Goal: Transaction & Acquisition: Book appointment/travel/reservation

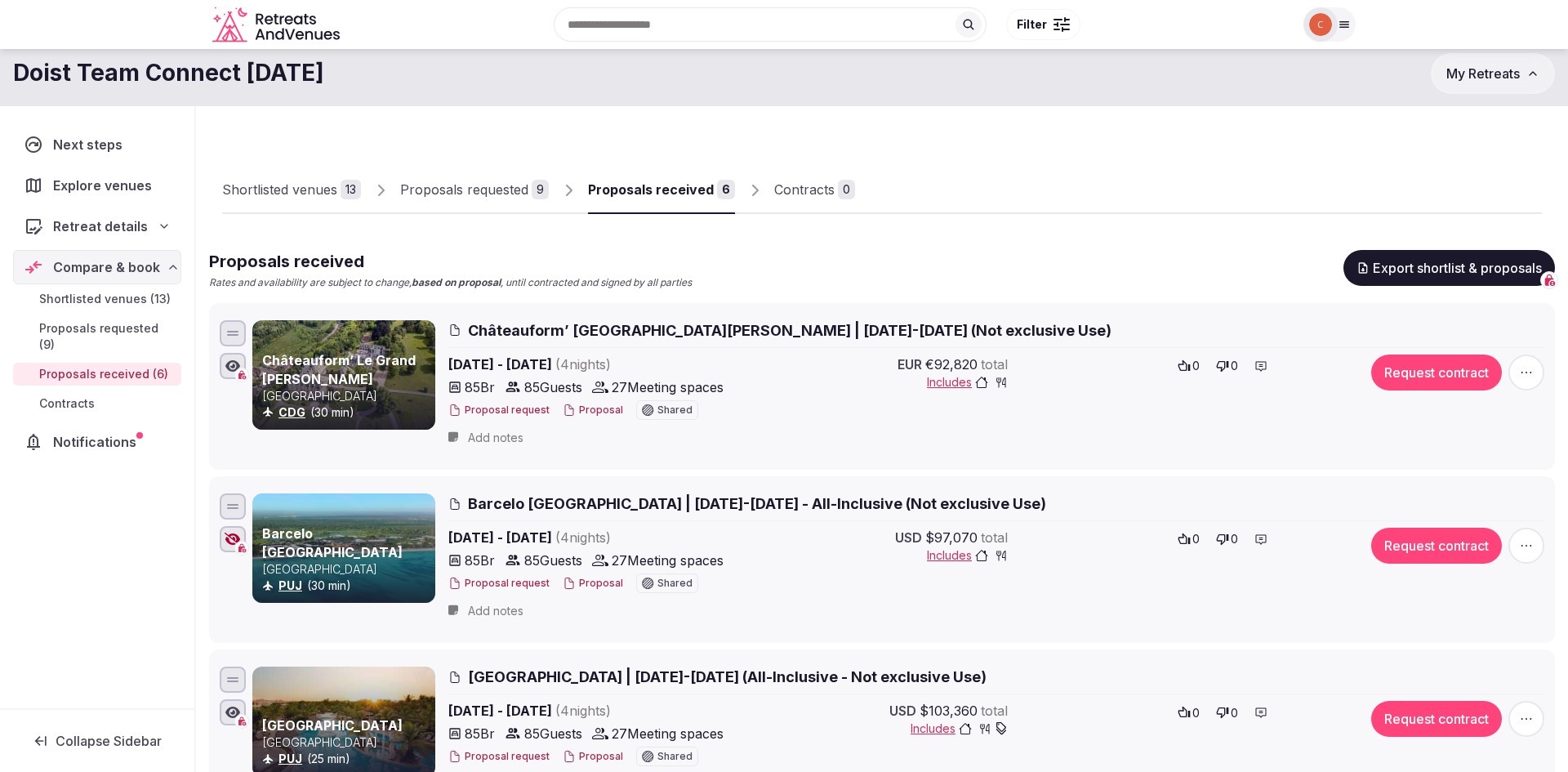
scroll to position [1, 0]
click at [478, 193] on div "Proposals requested" at bounding box center [463, 190] width 128 height 20
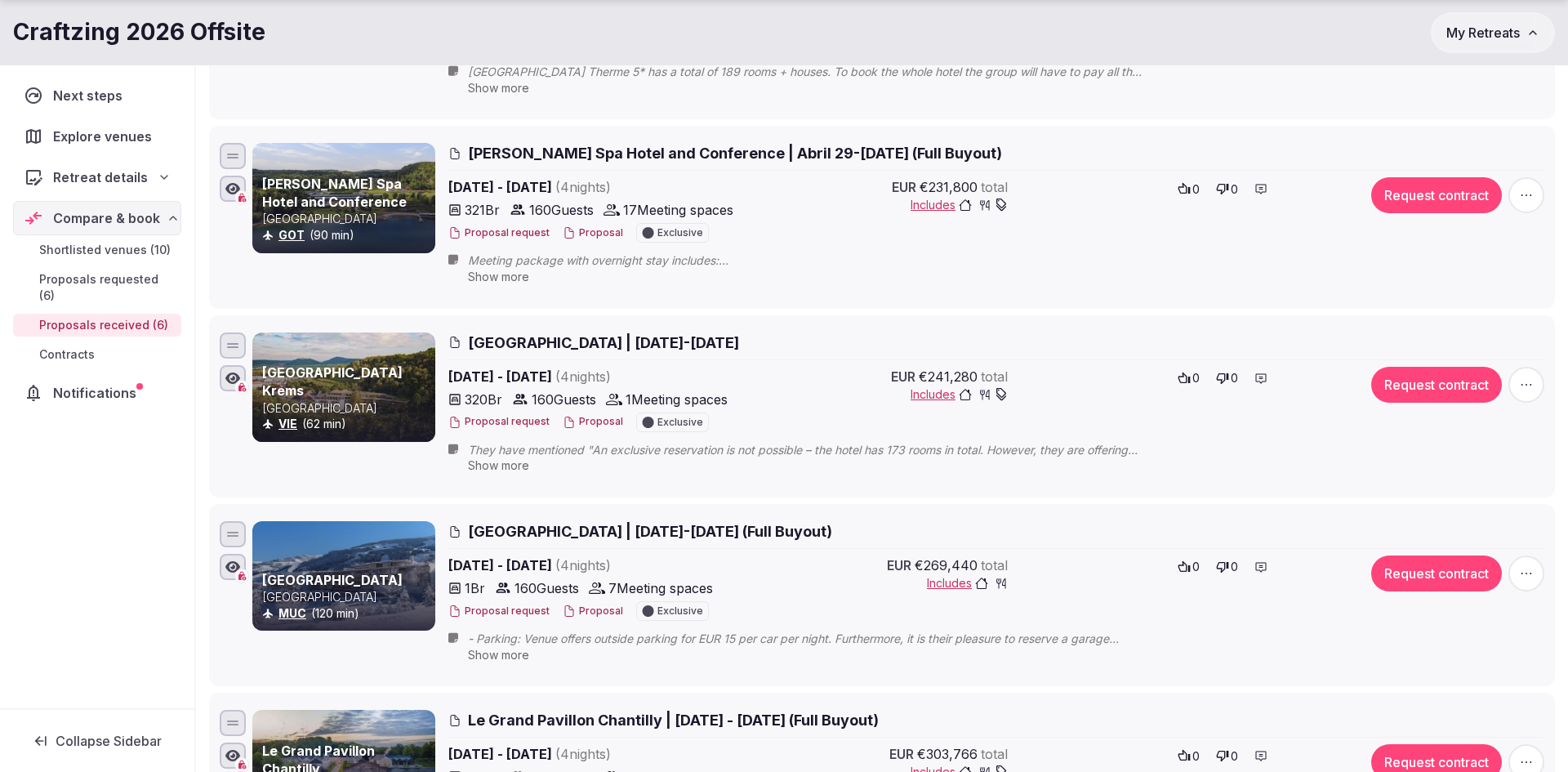
scroll to position [1, 0]
click at [607, 422] on button "Proposal" at bounding box center [592, 422] width 61 height 14
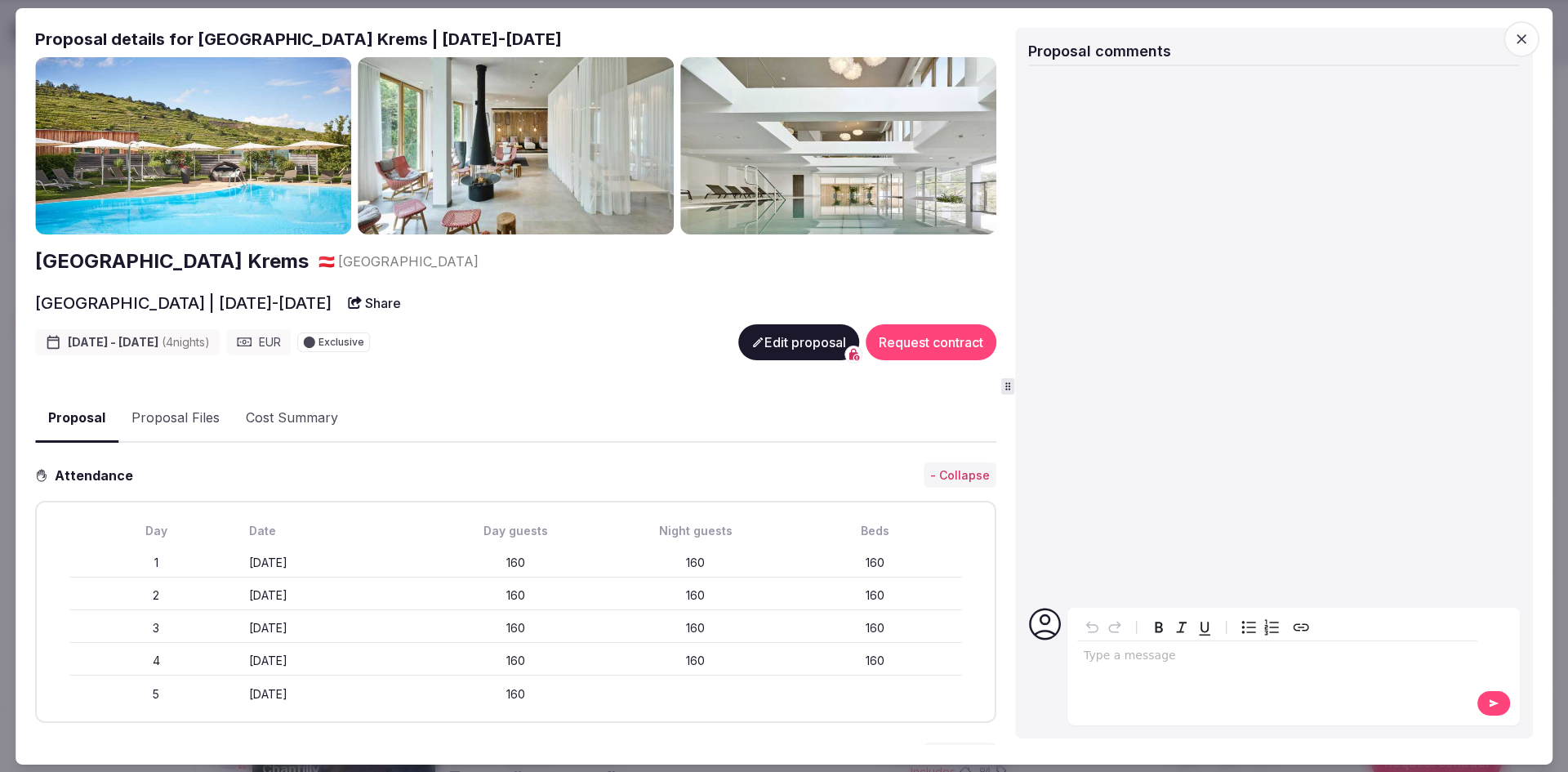
scroll to position [0, 0]
click at [1520, 45] on icon "button" at bounding box center [1521, 38] width 16 height 16
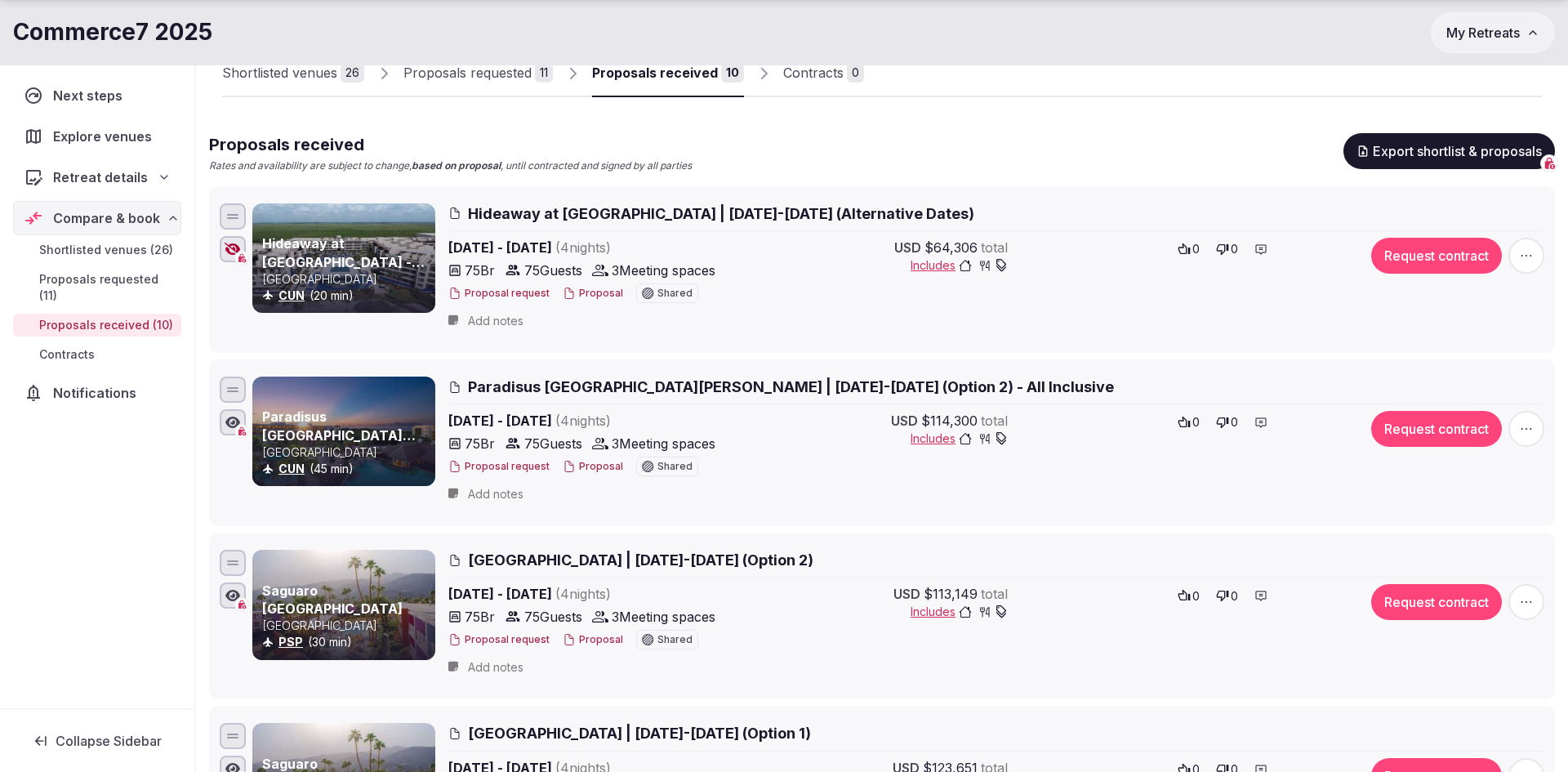
scroll to position [137, 0]
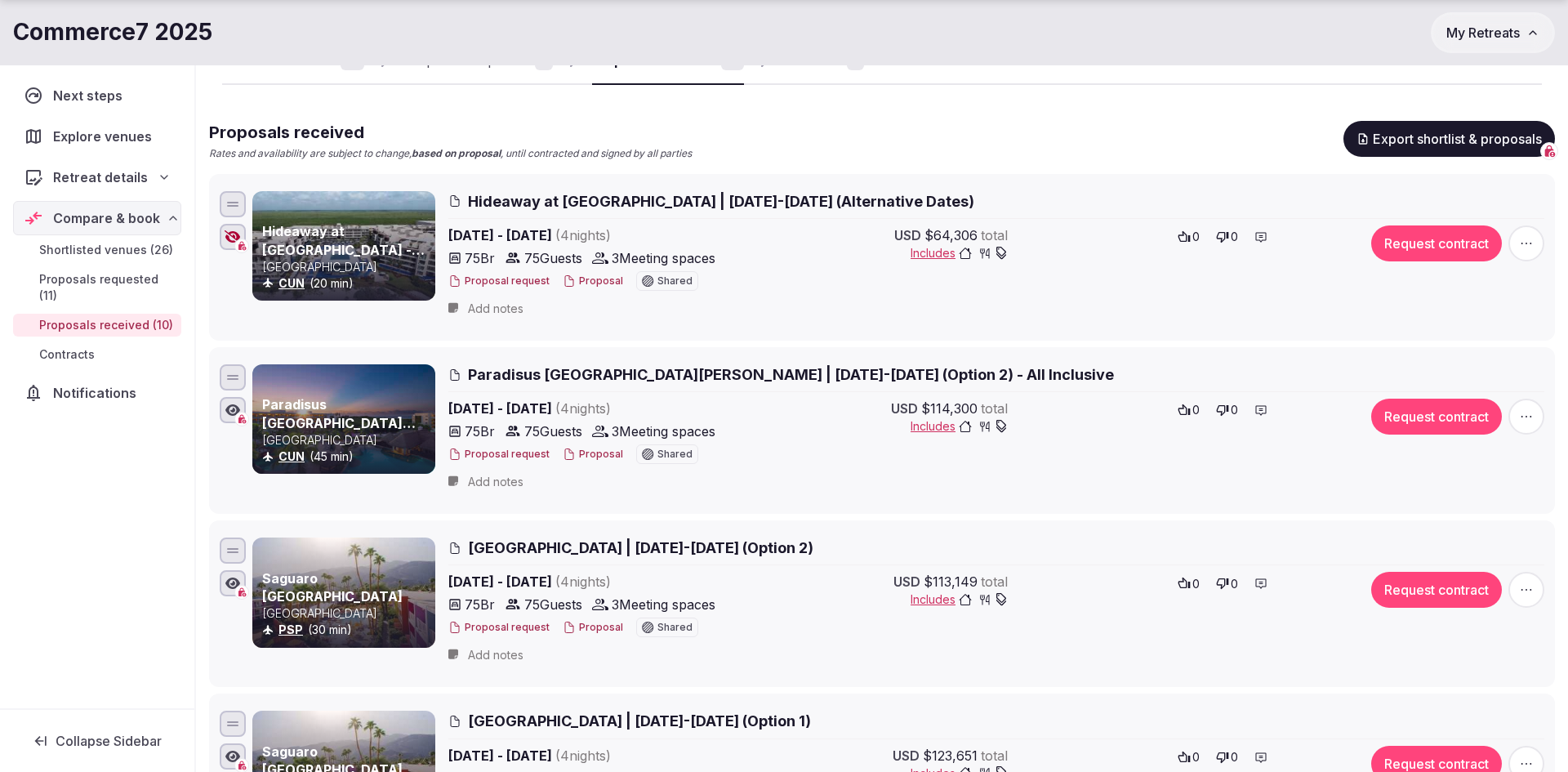
click at [589, 449] on button "Proposal" at bounding box center [592, 454] width 61 height 14
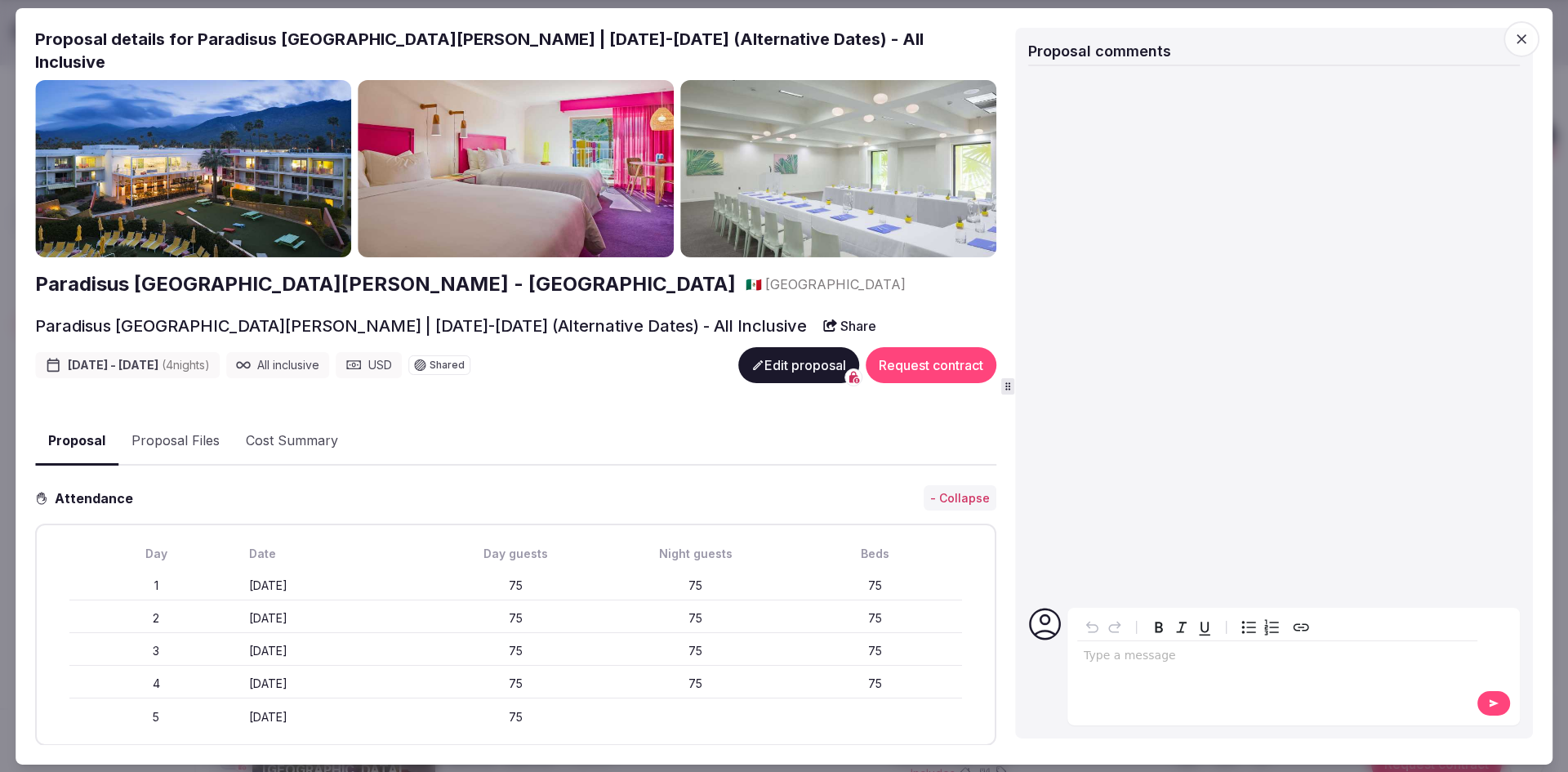
click at [776, 356] on button "Edit proposal" at bounding box center [799, 365] width 121 height 36
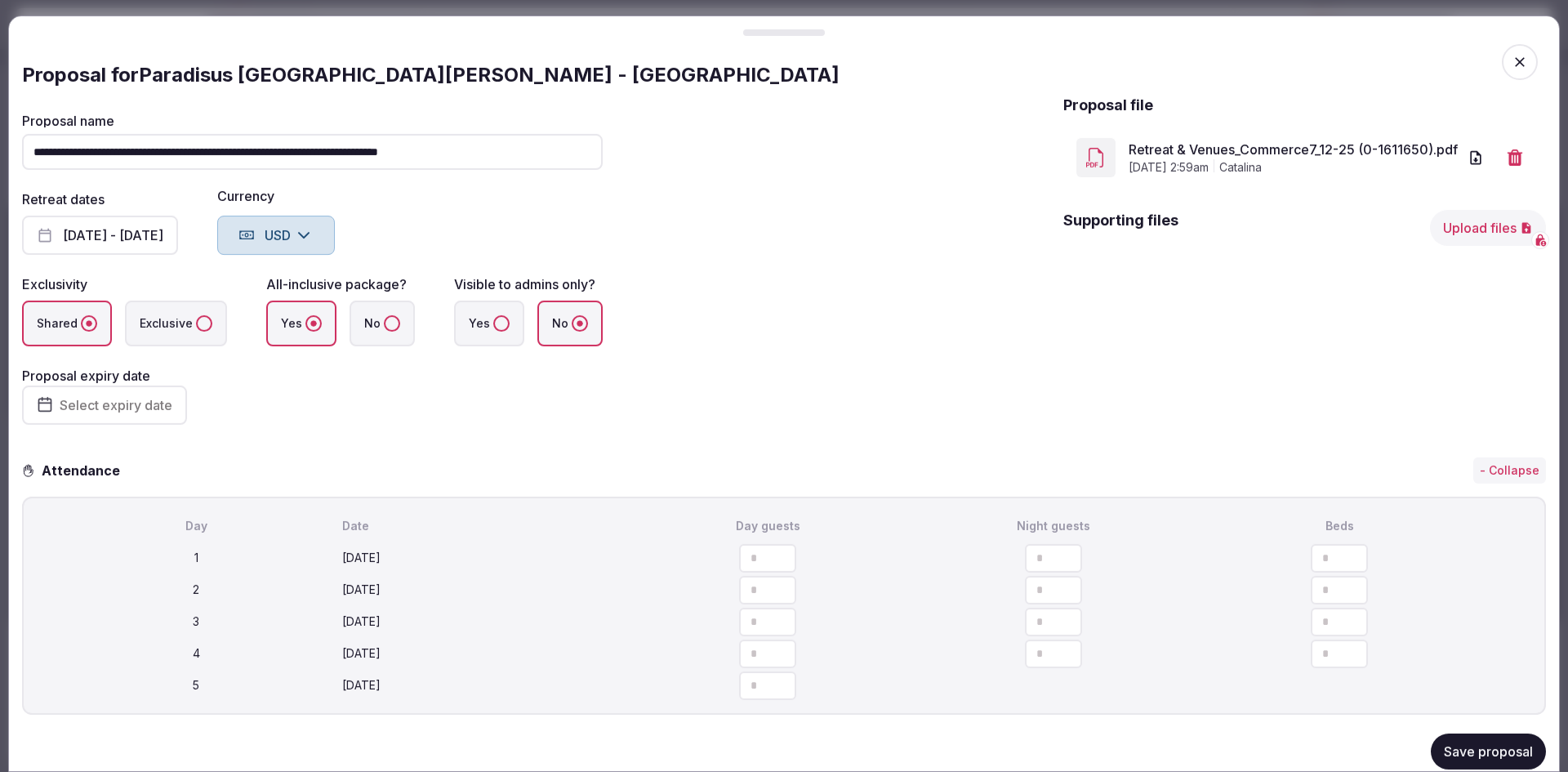
click at [1526, 66] on icon "button" at bounding box center [1519, 62] width 16 height 16
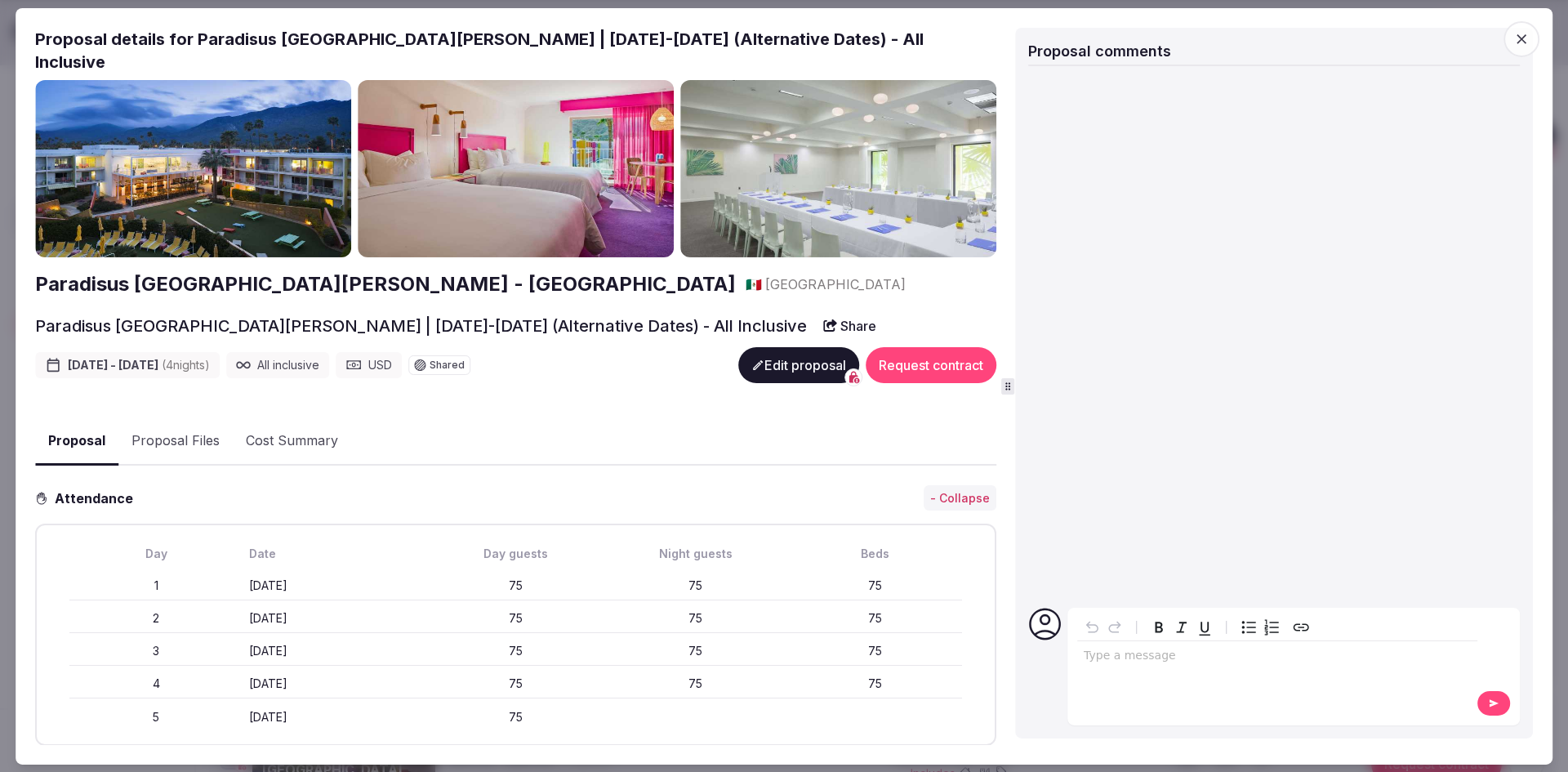
click at [1524, 41] on icon "button" at bounding box center [1521, 40] width 10 height 10
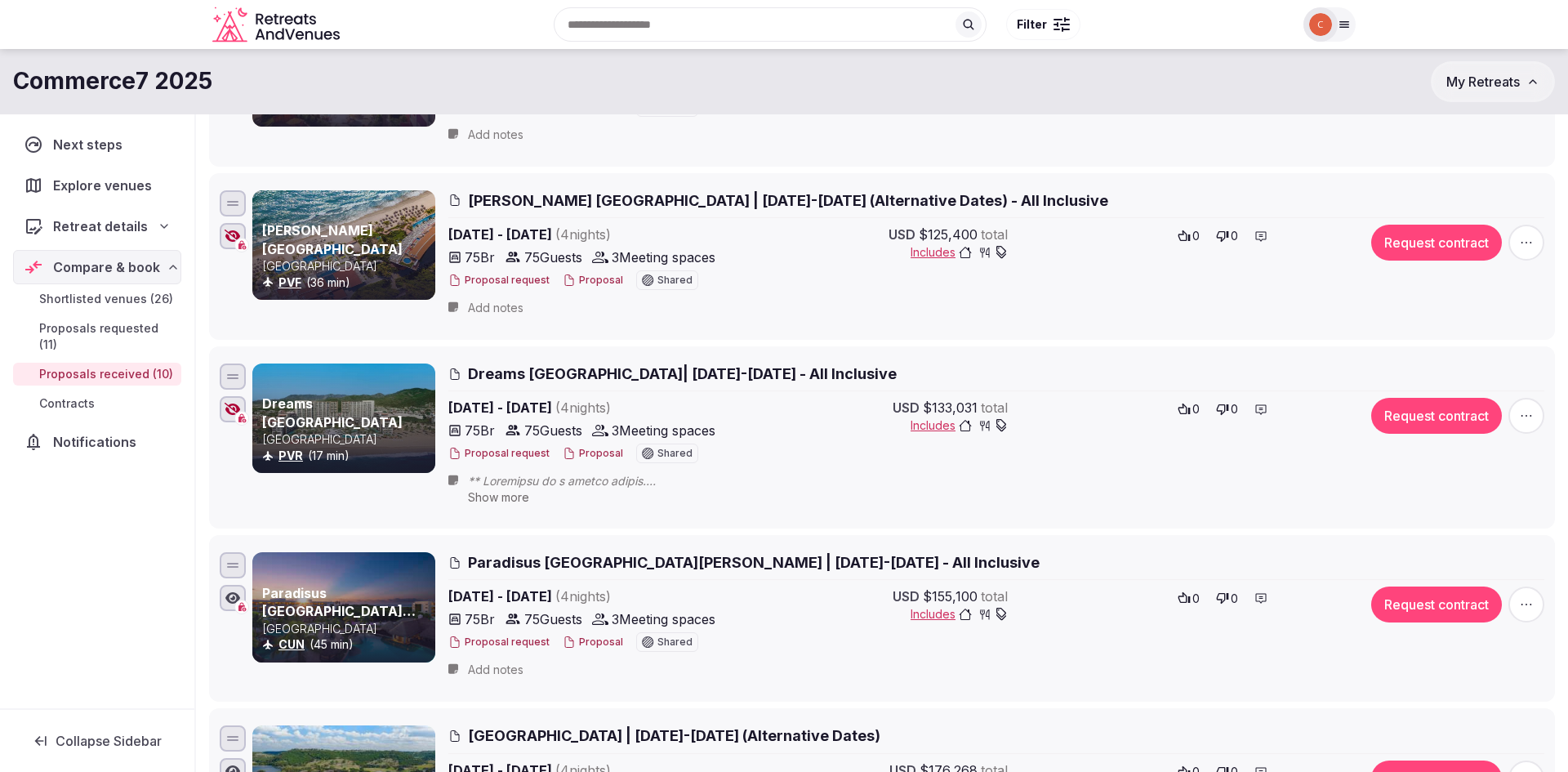
scroll to position [844, 0]
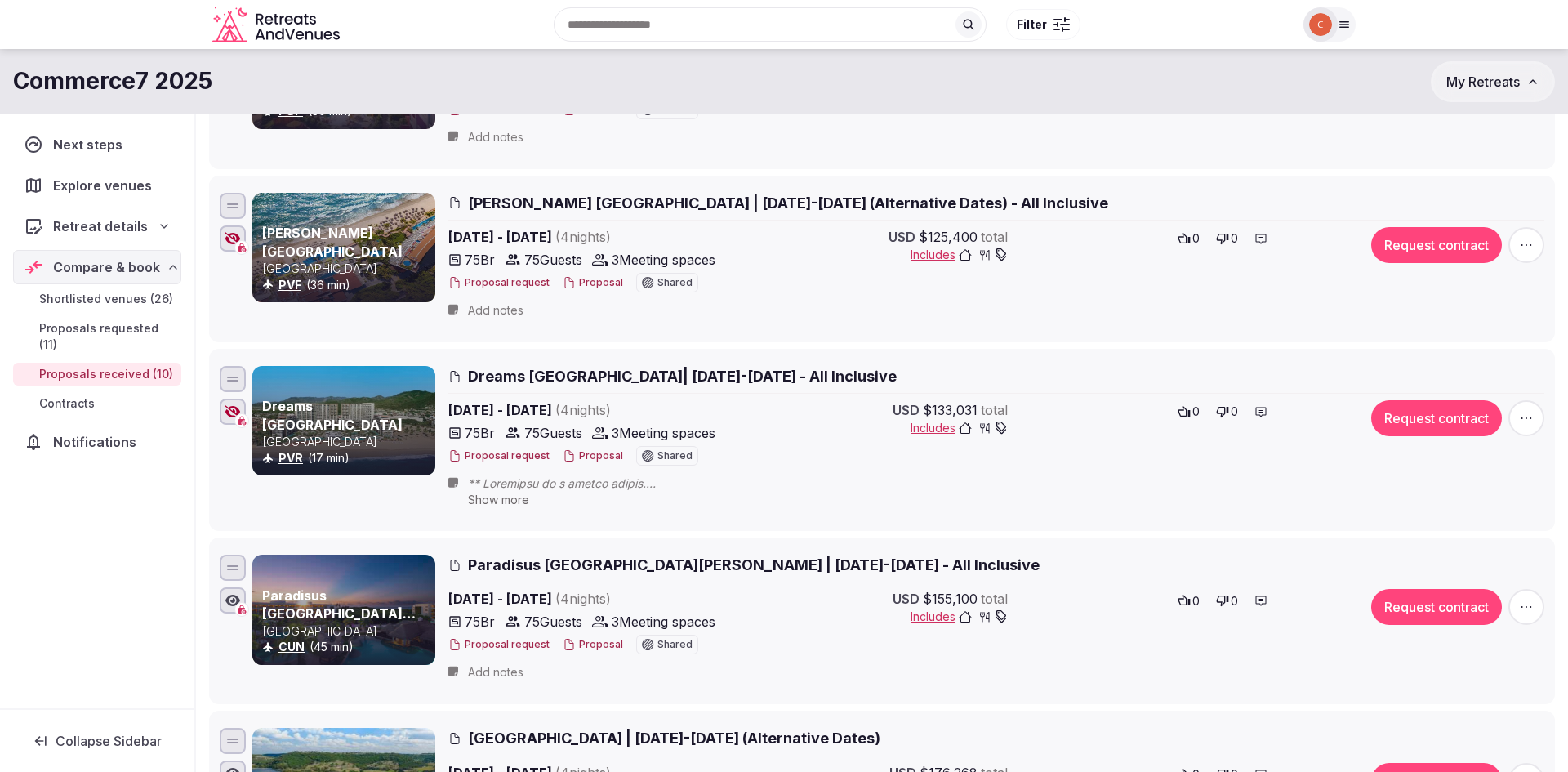
click at [591, 450] on button "Proposal" at bounding box center [592, 456] width 61 height 14
